Goal: Transaction & Acquisition: Download file/media

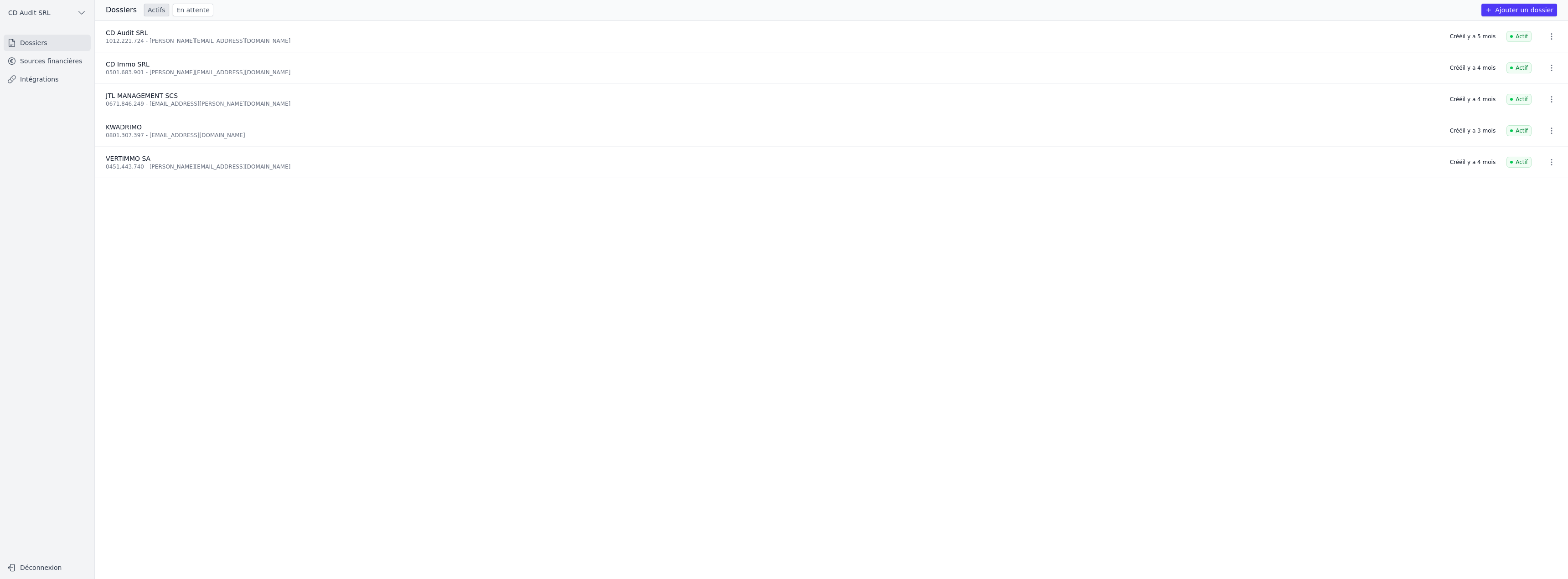
click at [68, 61] on link "Sources financières" at bounding box center [47, 61] width 87 height 16
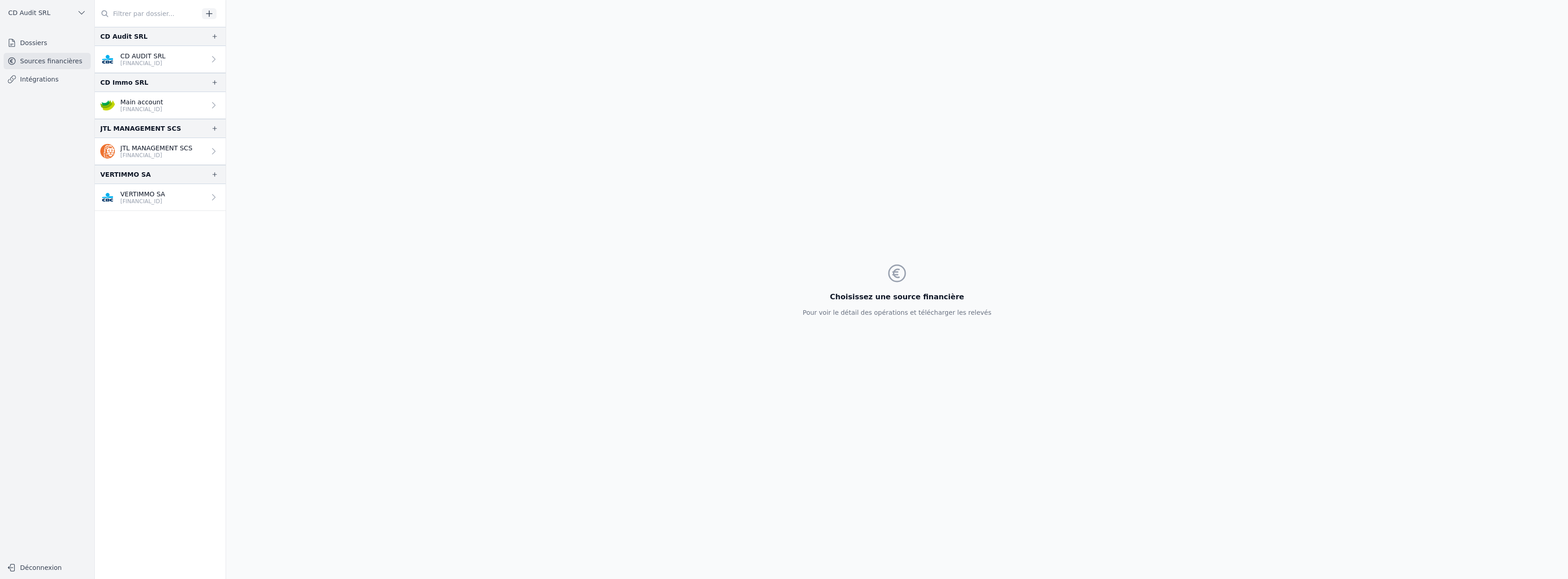
click at [153, 196] on p "VERTIMMO SA" at bounding box center [142, 194] width 44 height 9
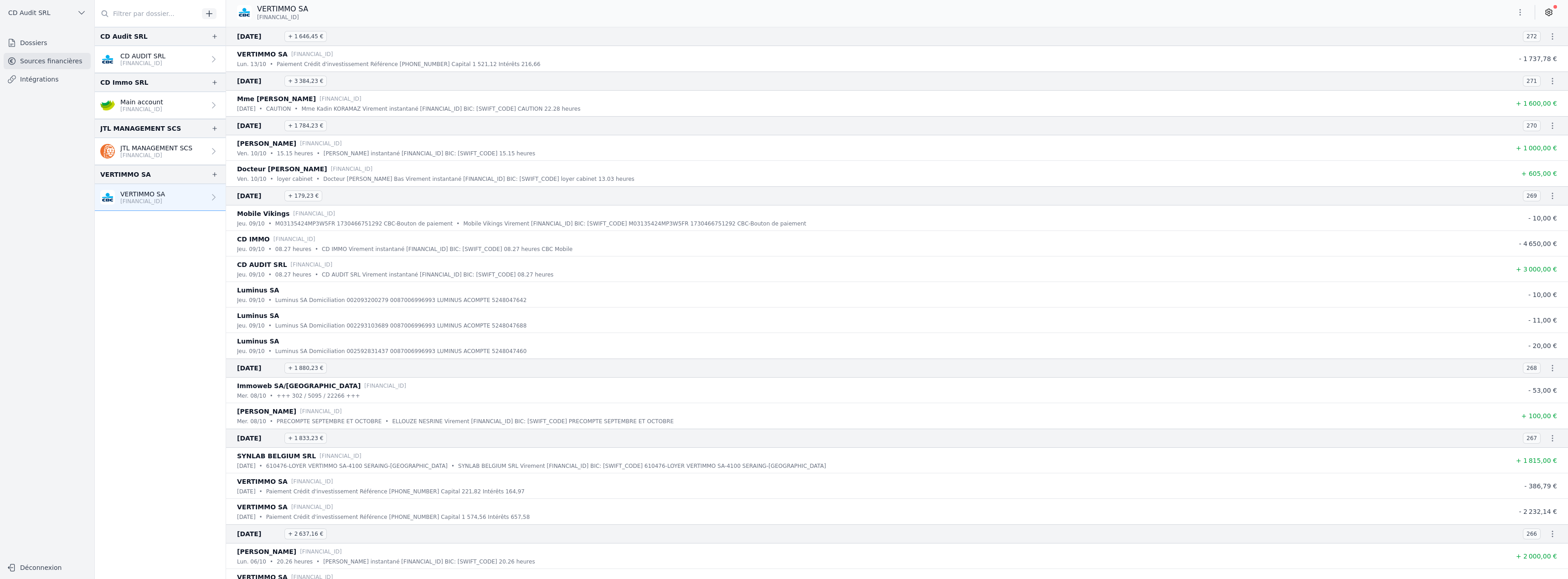
click at [1549, 37] on icon "button" at bounding box center [1552, 36] width 9 height 9
click at [1531, 53] on link "Télécharger le CODA" at bounding box center [1523, 53] width 80 height 17
click at [1549, 82] on icon "button" at bounding box center [1552, 81] width 9 height 9
click at [1534, 96] on link "Télécharger le CODA" at bounding box center [1523, 98] width 80 height 17
click at [1549, 127] on icon "button" at bounding box center [1552, 125] width 9 height 9
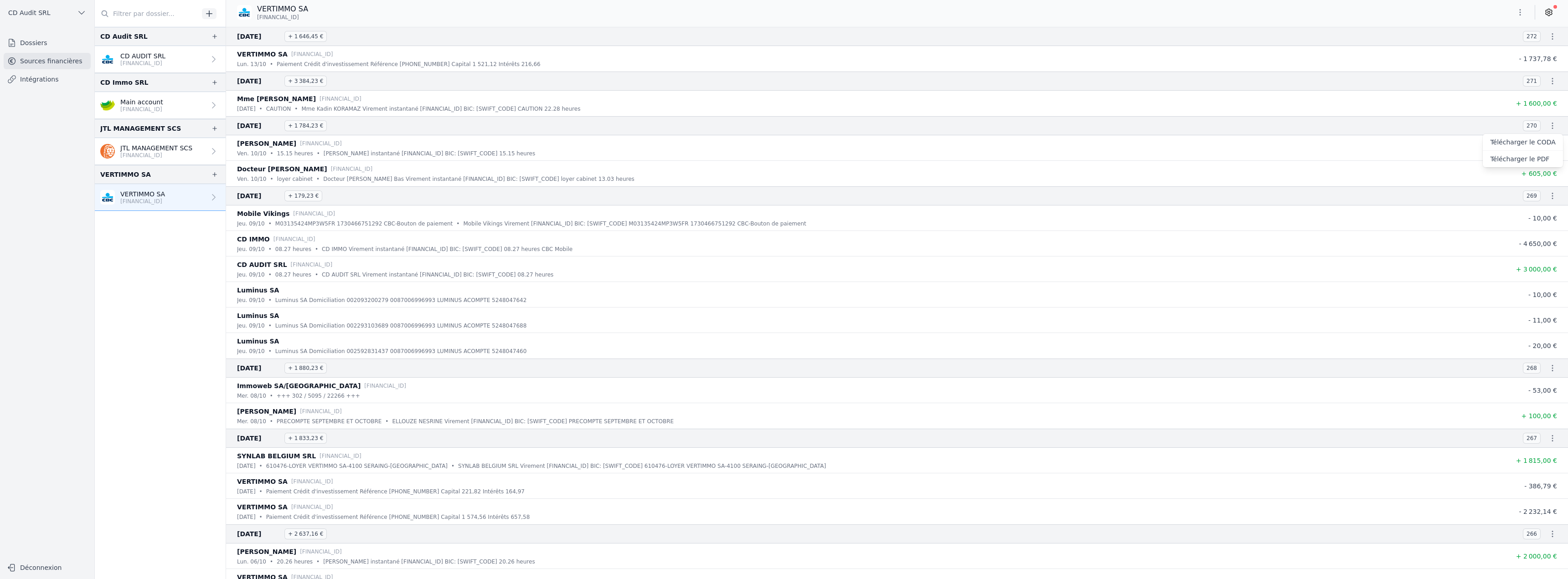
click at [1538, 140] on link "Télécharger le CODA" at bounding box center [1523, 142] width 80 height 17
click at [1549, 196] on icon "button" at bounding box center [1552, 196] width 9 height 9
click at [1541, 219] on link "Télécharger le CODA" at bounding box center [1523, 212] width 80 height 17
click at [1550, 368] on icon "button" at bounding box center [1552, 368] width 9 height 9
click at [1535, 382] on link "Télécharger le CODA" at bounding box center [1523, 385] width 80 height 17
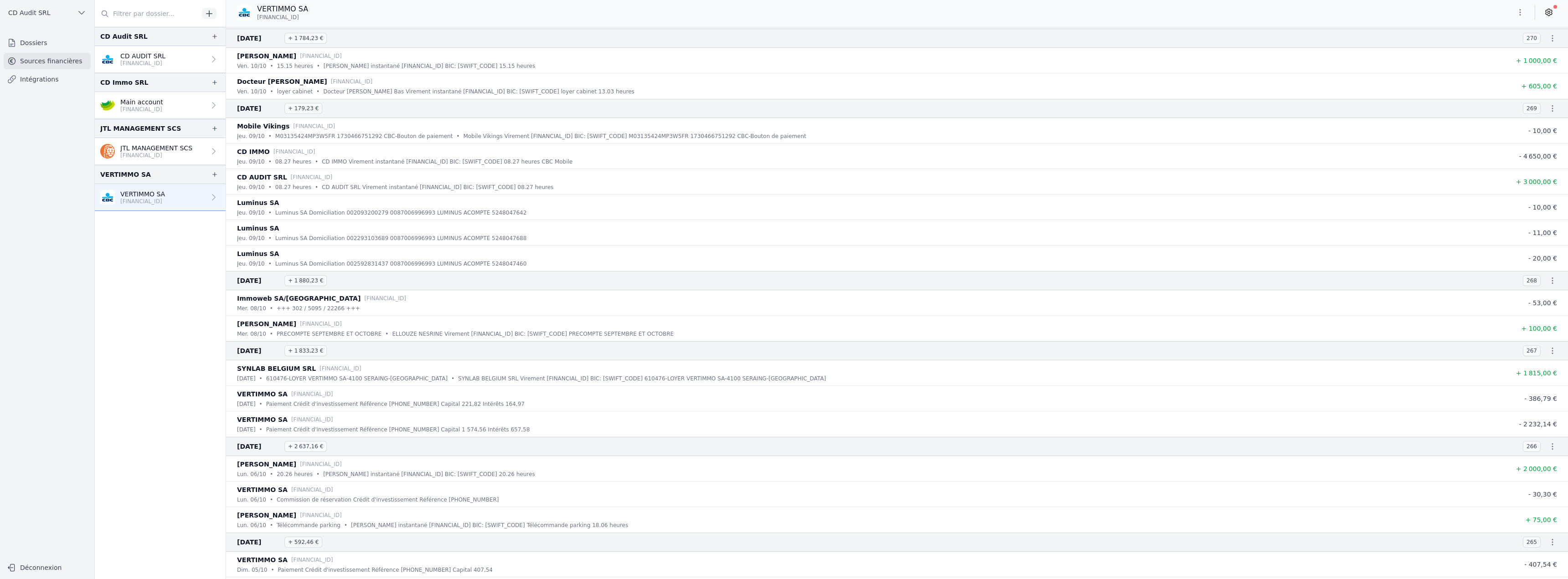
scroll to position [91, 0]
click at [1548, 351] on icon "button" at bounding box center [1552, 347] width 9 height 9
click at [1540, 364] on link "Télécharger le CODA" at bounding box center [1523, 364] width 80 height 17
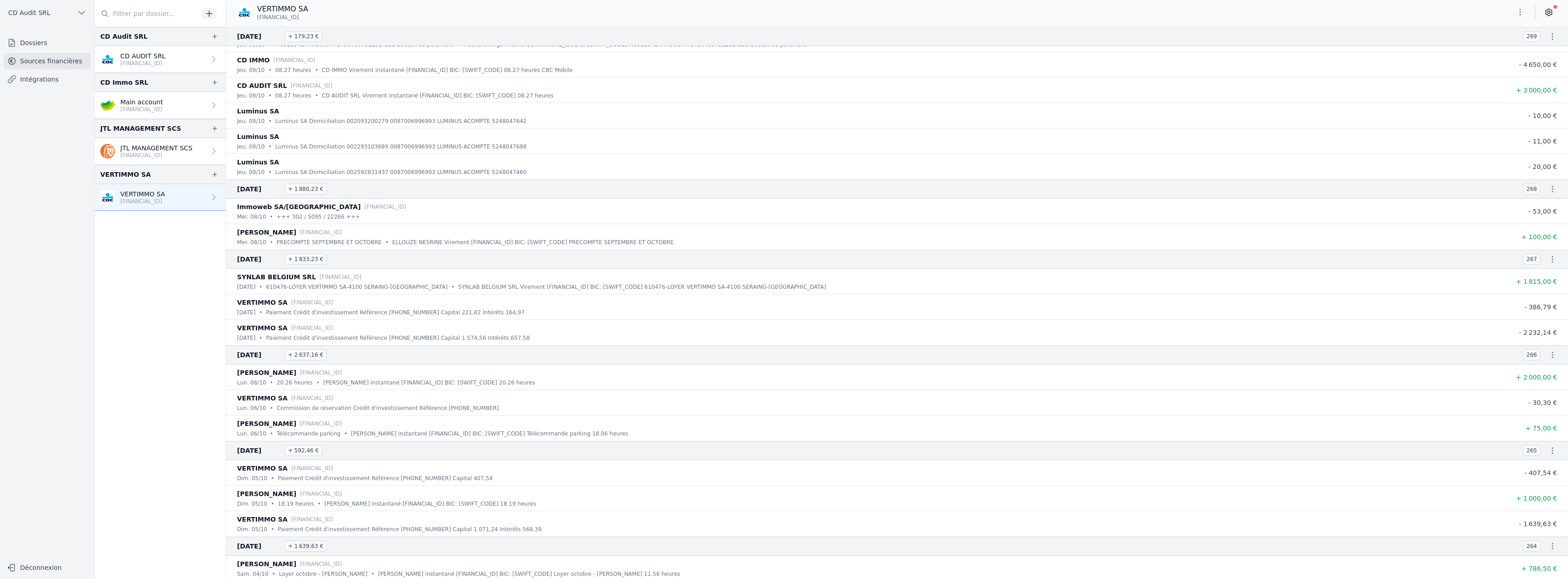
scroll to position [182, 0]
click at [1552, 351] on icon "button" at bounding box center [1553, 352] width 1 height 6
click at [1544, 367] on link "Télécharger le CODA" at bounding box center [1523, 369] width 80 height 17
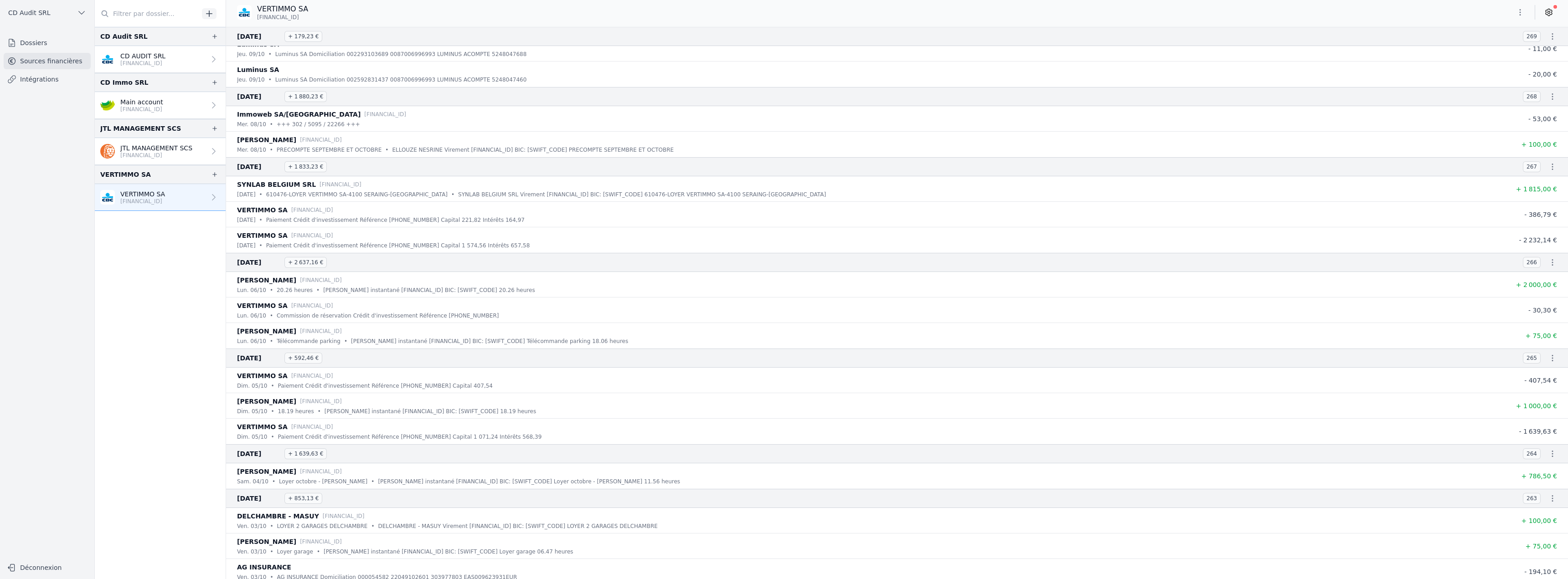
scroll to position [273, 0]
click at [1552, 358] on icon "button" at bounding box center [1553, 356] width 1 height 6
click at [1540, 369] on link "Télécharger le CODA" at bounding box center [1523, 373] width 80 height 17
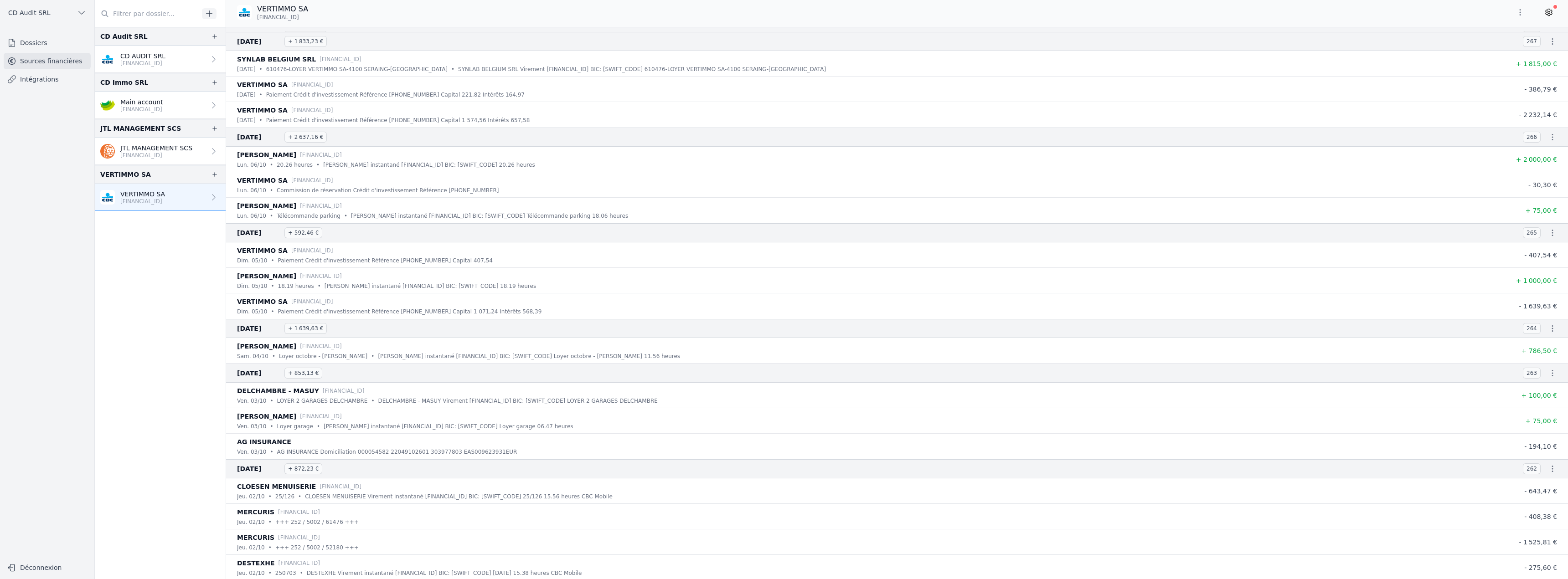
scroll to position [410, 0]
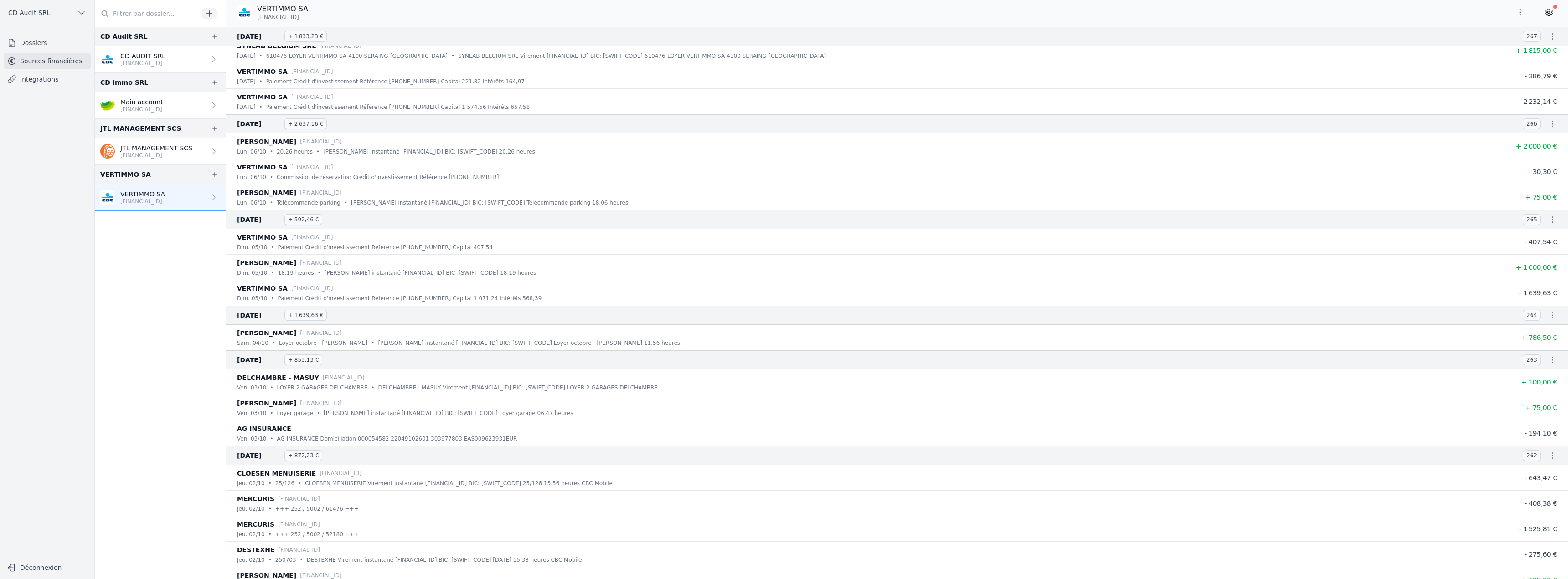
click at [1545, 320] on button "button" at bounding box center [1553, 315] width 18 height 18
click at [1540, 335] on link "Télécharger le CODA" at bounding box center [1523, 332] width 80 height 17
click at [1549, 361] on icon "button" at bounding box center [1552, 359] width 9 height 9
click at [1533, 373] on link "Télécharger le CODA" at bounding box center [1523, 376] width 80 height 17
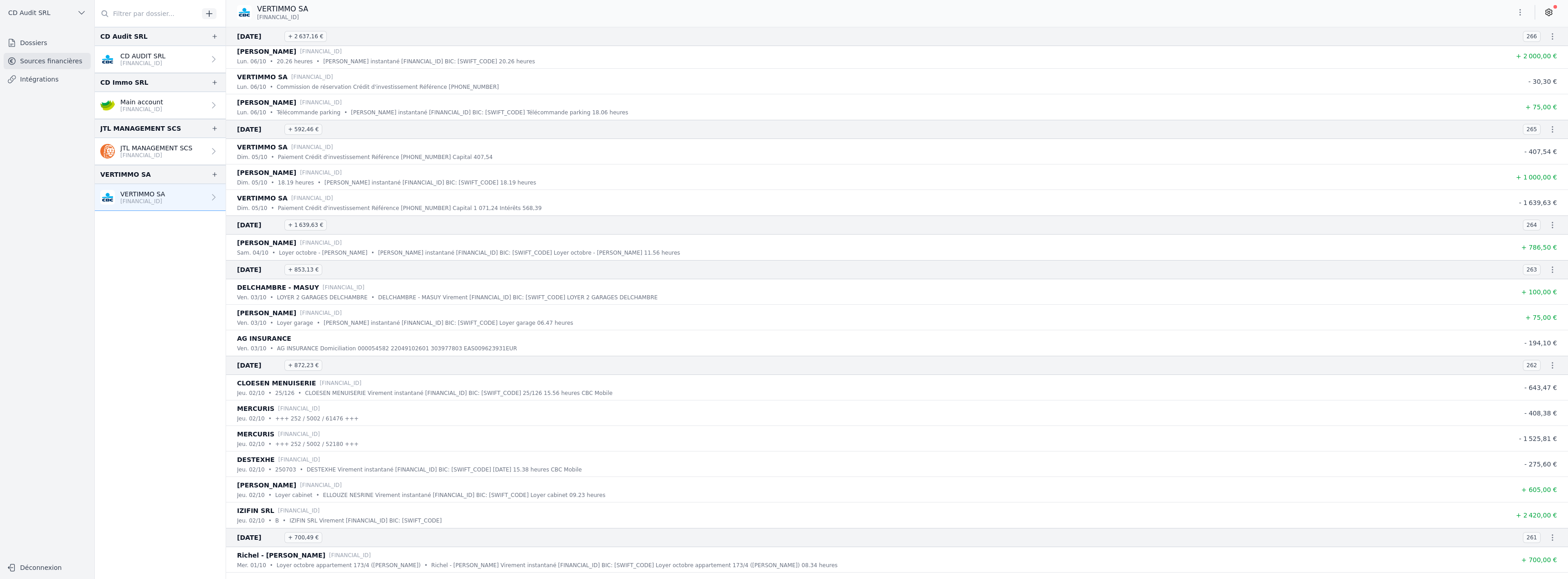
scroll to position [501, 0]
click at [1549, 366] on icon "button" at bounding box center [1552, 364] width 9 height 9
click at [1540, 376] on link "Télécharger le CODA" at bounding box center [1523, 381] width 80 height 17
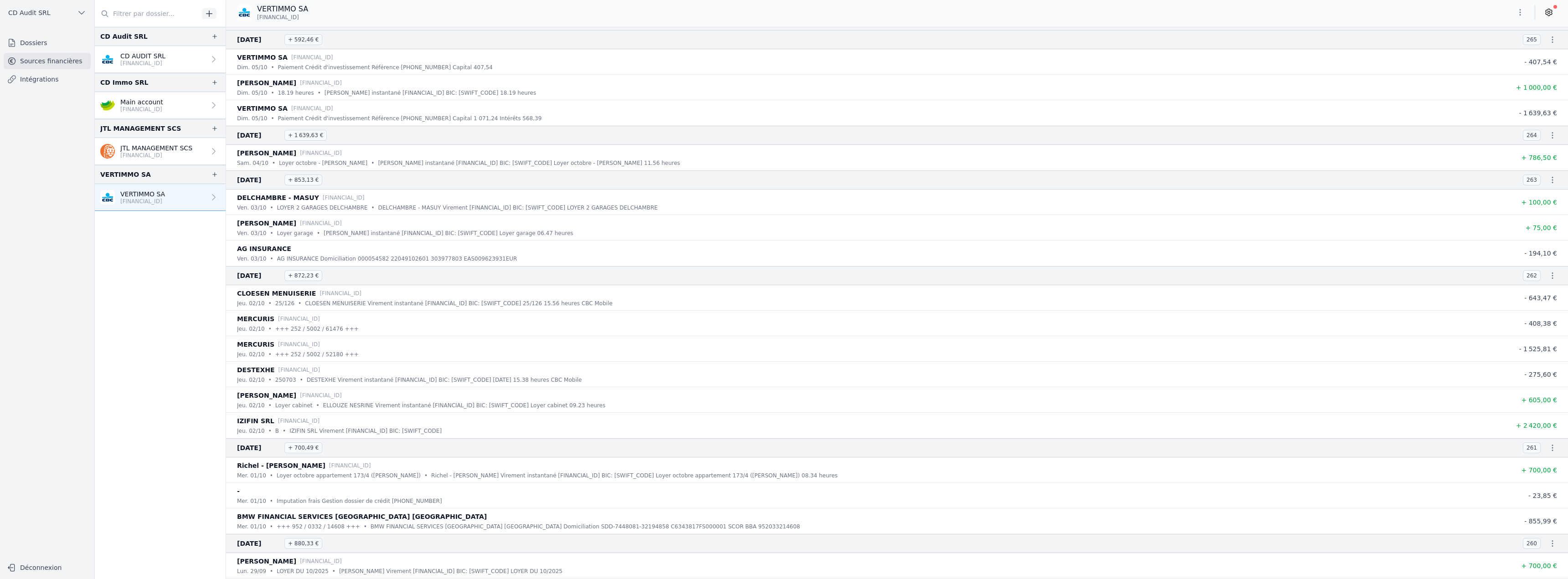
scroll to position [637, 0]
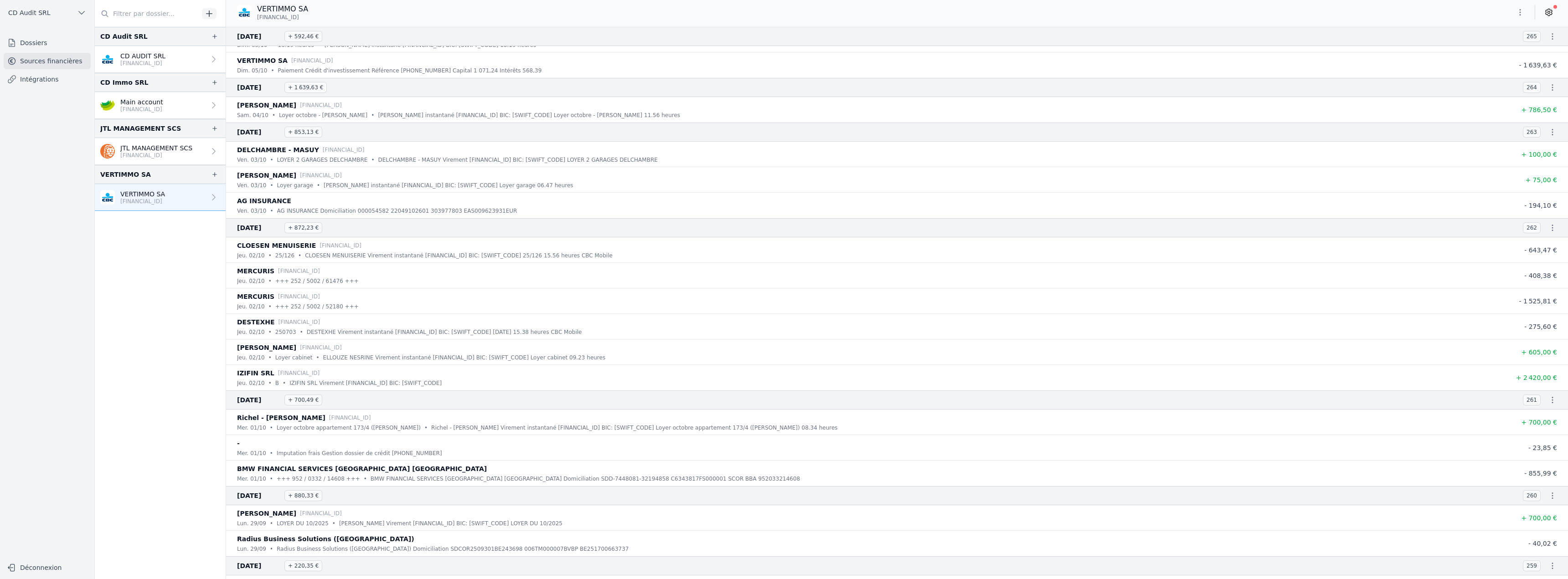
click at [159, 66] on p "[FINANCIAL_ID]" at bounding box center [143, 63] width 45 height 7
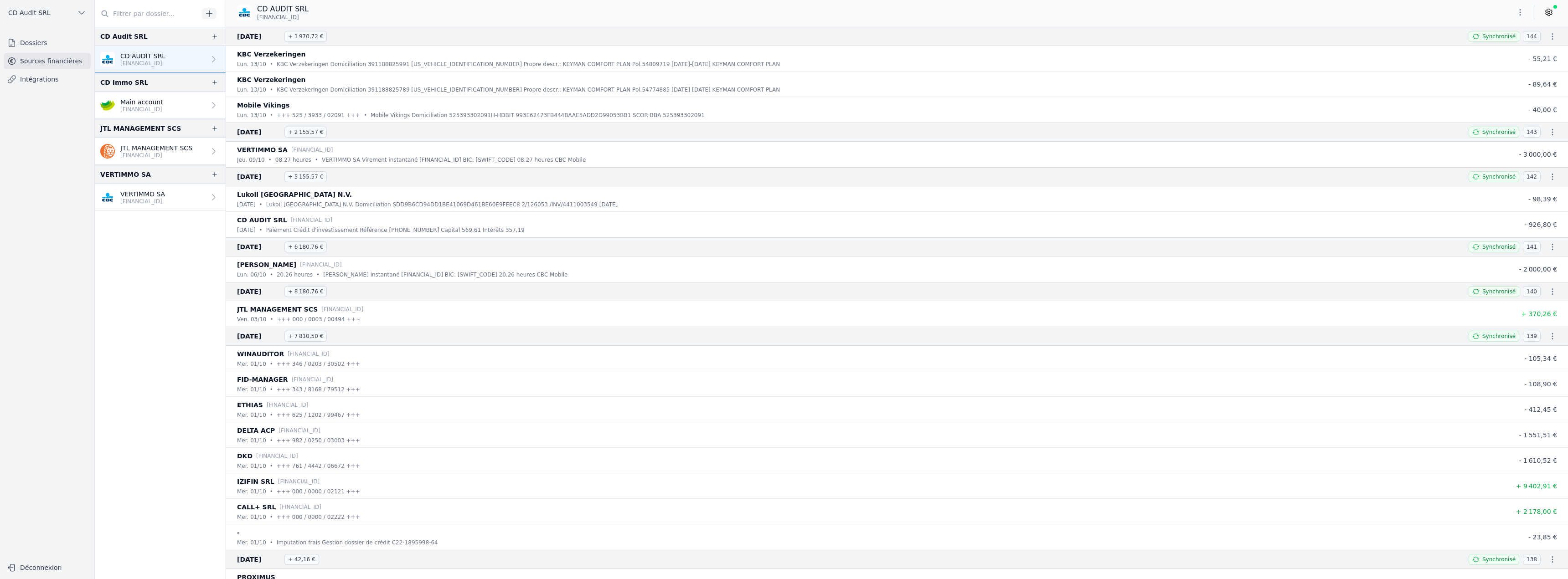
click at [1550, 37] on icon "button" at bounding box center [1552, 36] width 9 height 9
click at [1538, 51] on link "Télécharger le CODA" at bounding box center [1523, 53] width 80 height 17
click at [1548, 133] on icon "button" at bounding box center [1552, 132] width 9 height 9
click at [1547, 175] on div at bounding box center [784, 290] width 1568 height 579
click at [1548, 175] on icon "button" at bounding box center [1552, 176] width 9 height 9
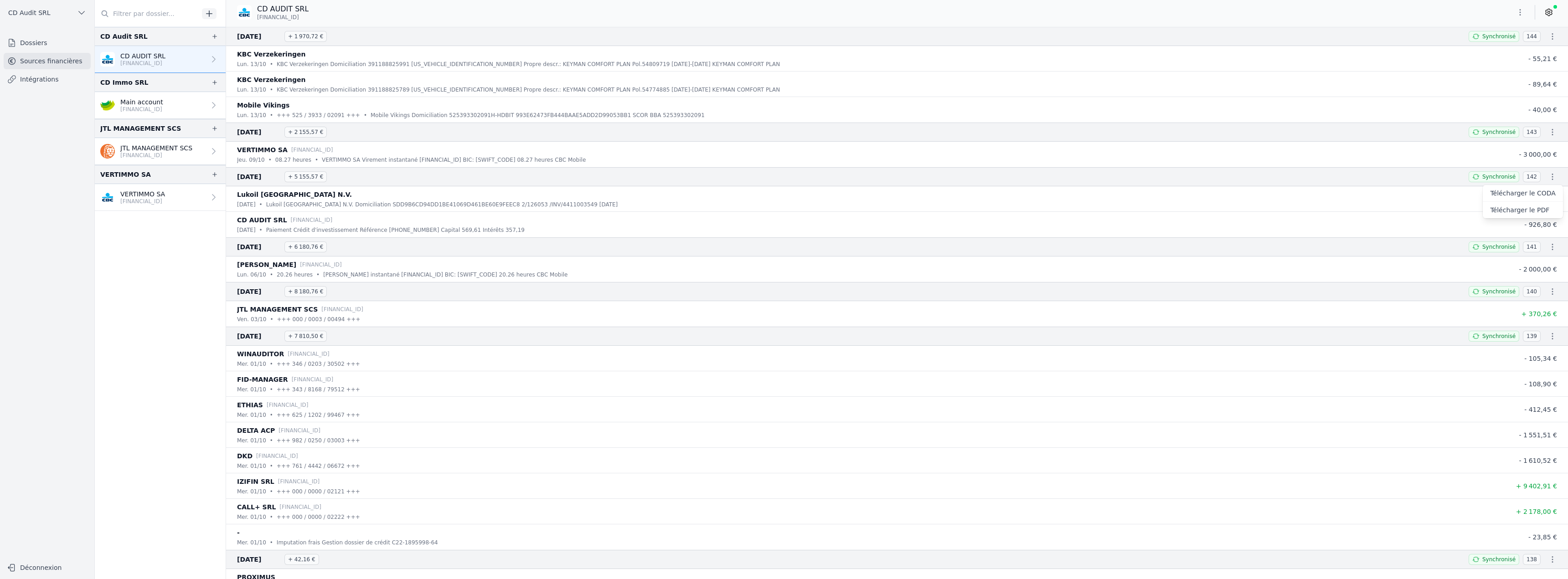
click at [1534, 193] on link "Télécharger le CODA" at bounding box center [1523, 193] width 80 height 17
click at [1548, 248] on icon "button" at bounding box center [1552, 246] width 9 height 9
click at [1542, 263] on link "Télécharger le CODA" at bounding box center [1523, 263] width 80 height 17
click at [1548, 291] on icon "button" at bounding box center [1552, 291] width 9 height 9
click at [1542, 308] on link "Télécharger le CODA" at bounding box center [1523, 308] width 80 height 17
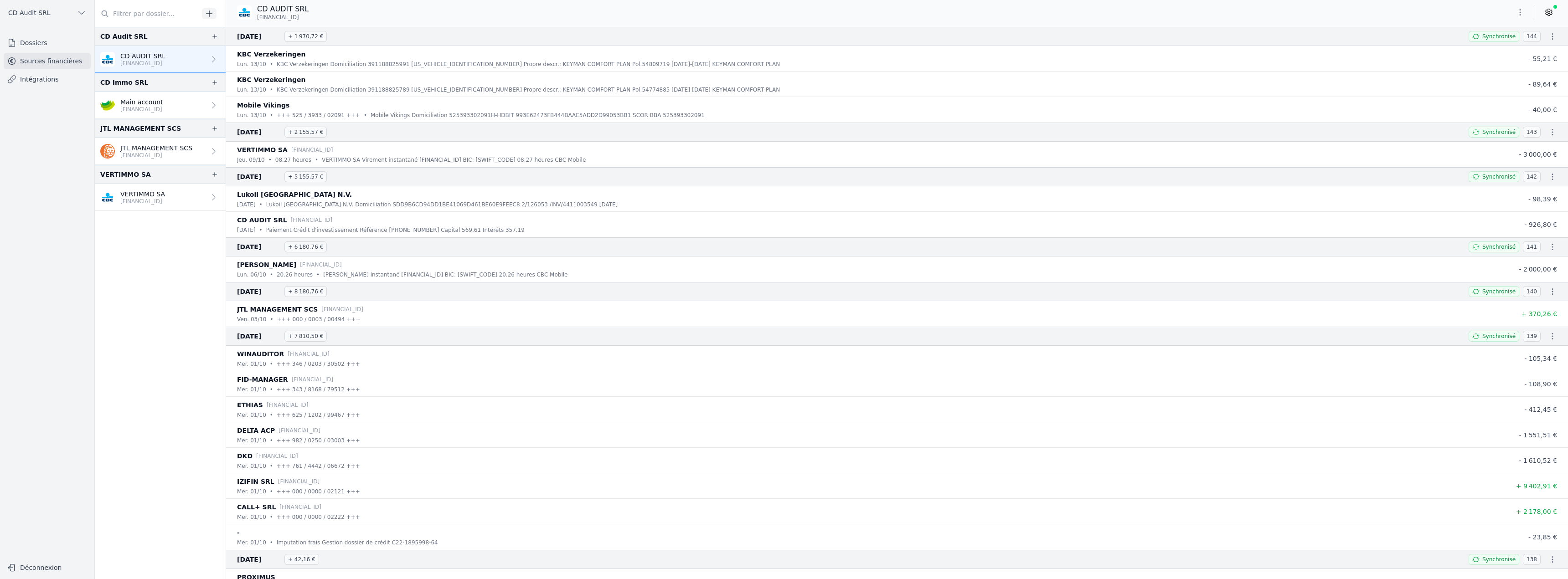
click at [1552, 133] on icon "button" at bounding box center [1553, 132] width 1 height 6
click at [1537, 151] on link "Télécharger le CODA" at bounding box center [1523, 149] width 80 height 17
